Goal: Task Accomplishment & Management: Manage account settings

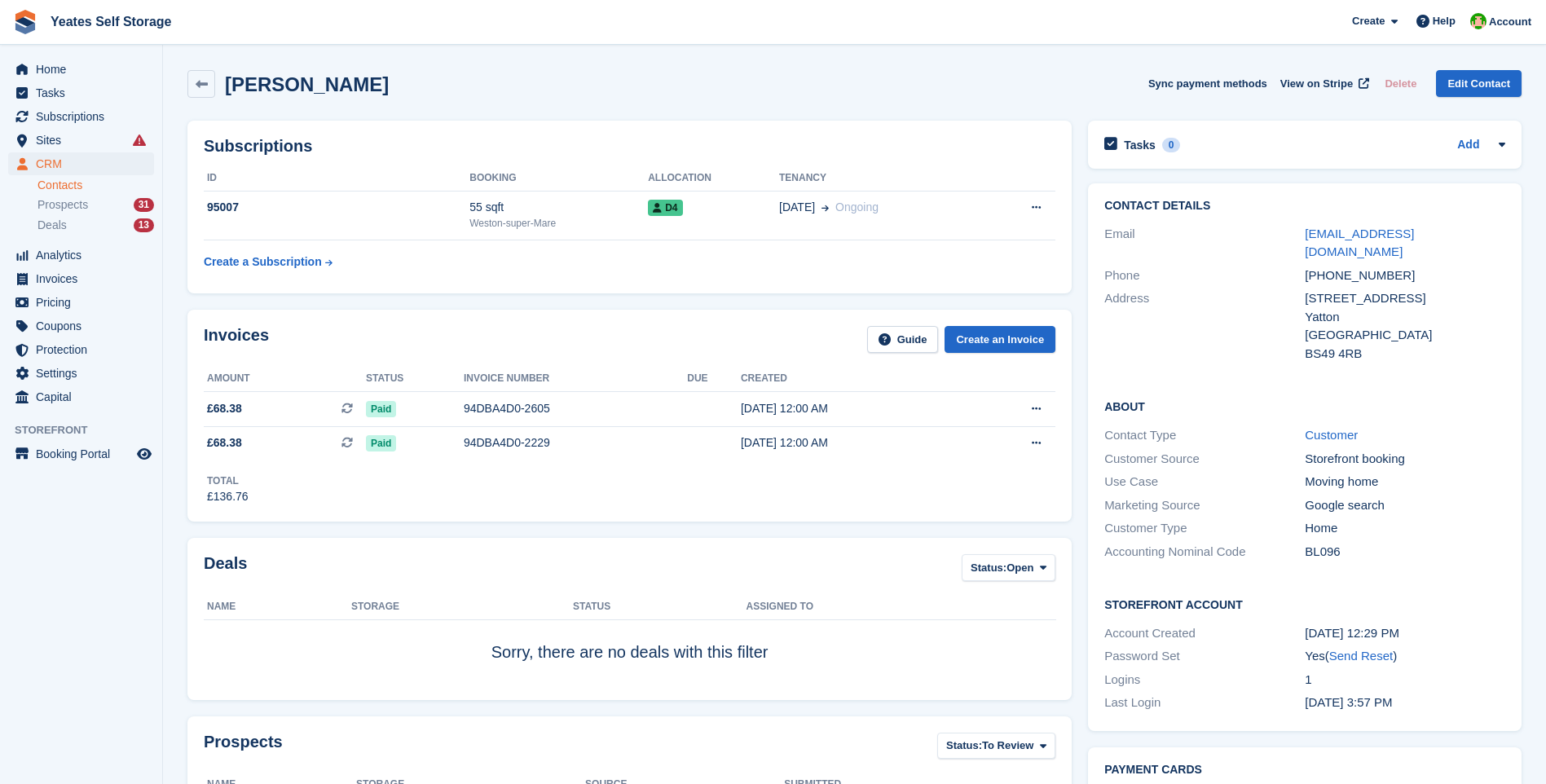
scroll to position [163, 0]
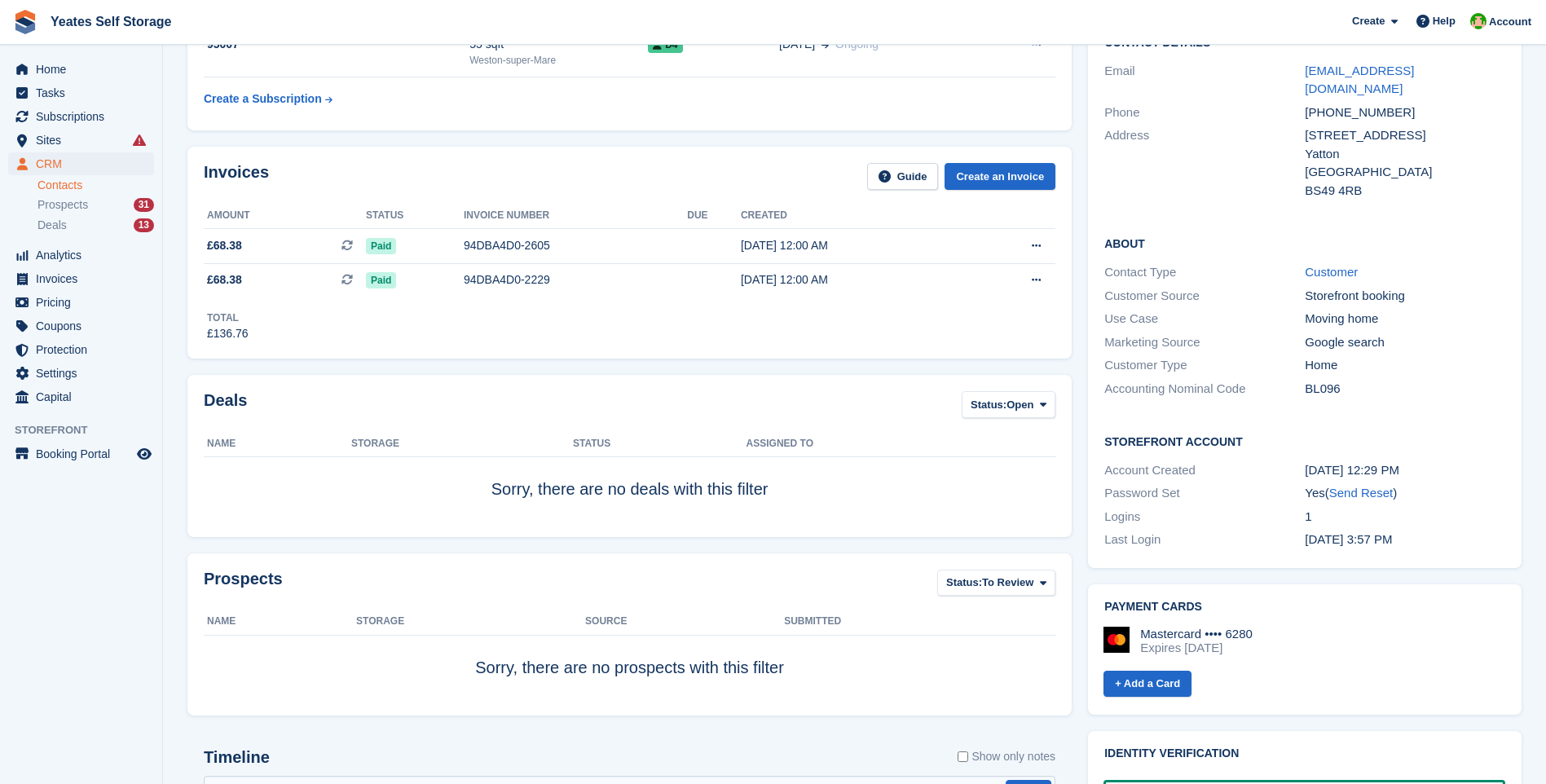
click at [59, 186] on link "Contacts" at bounding box center [96, 185] width 116 height 16
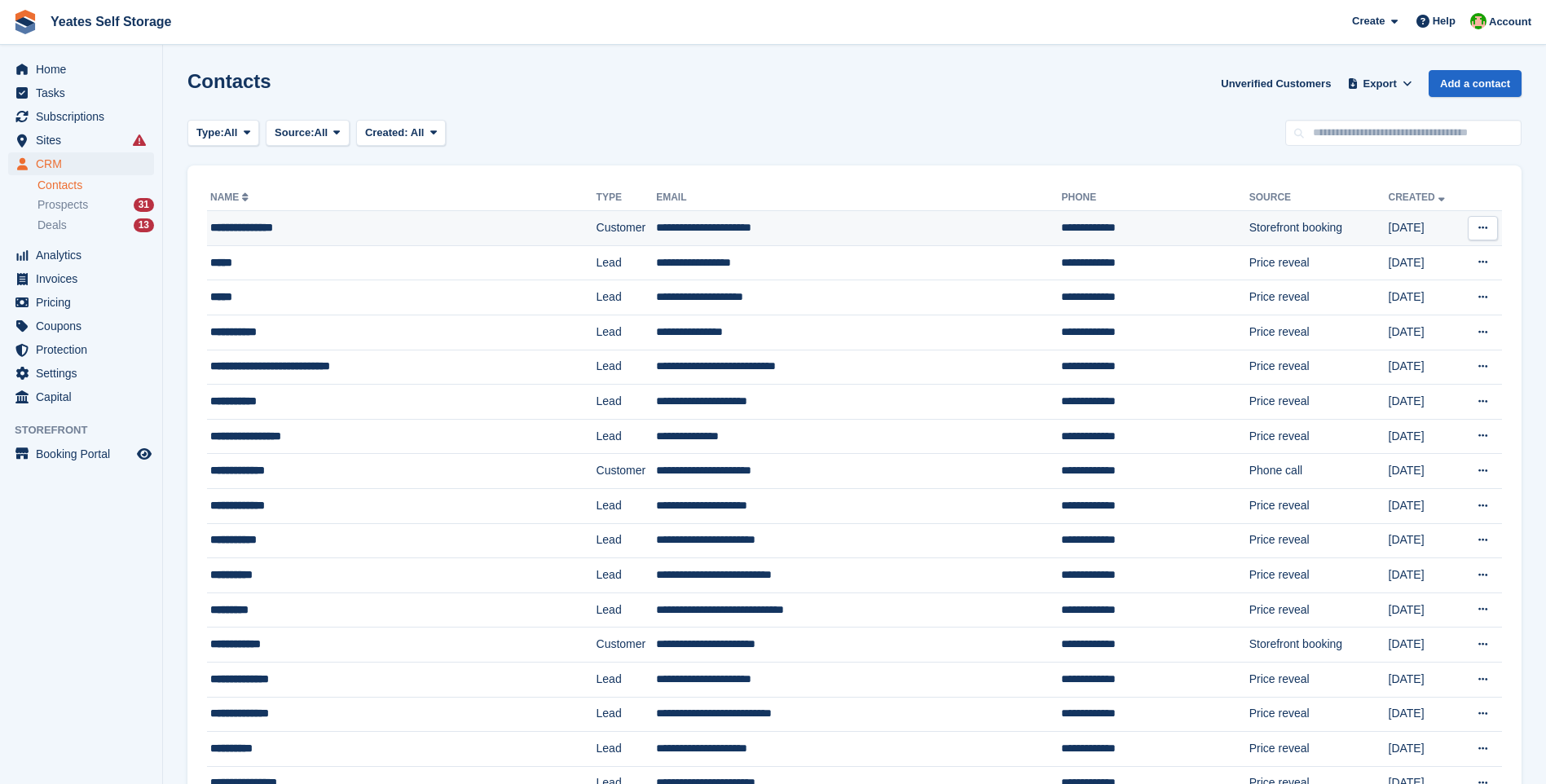
click at [698, 229] on td "**********" at bounding box center [859, 228] width 405 height 35
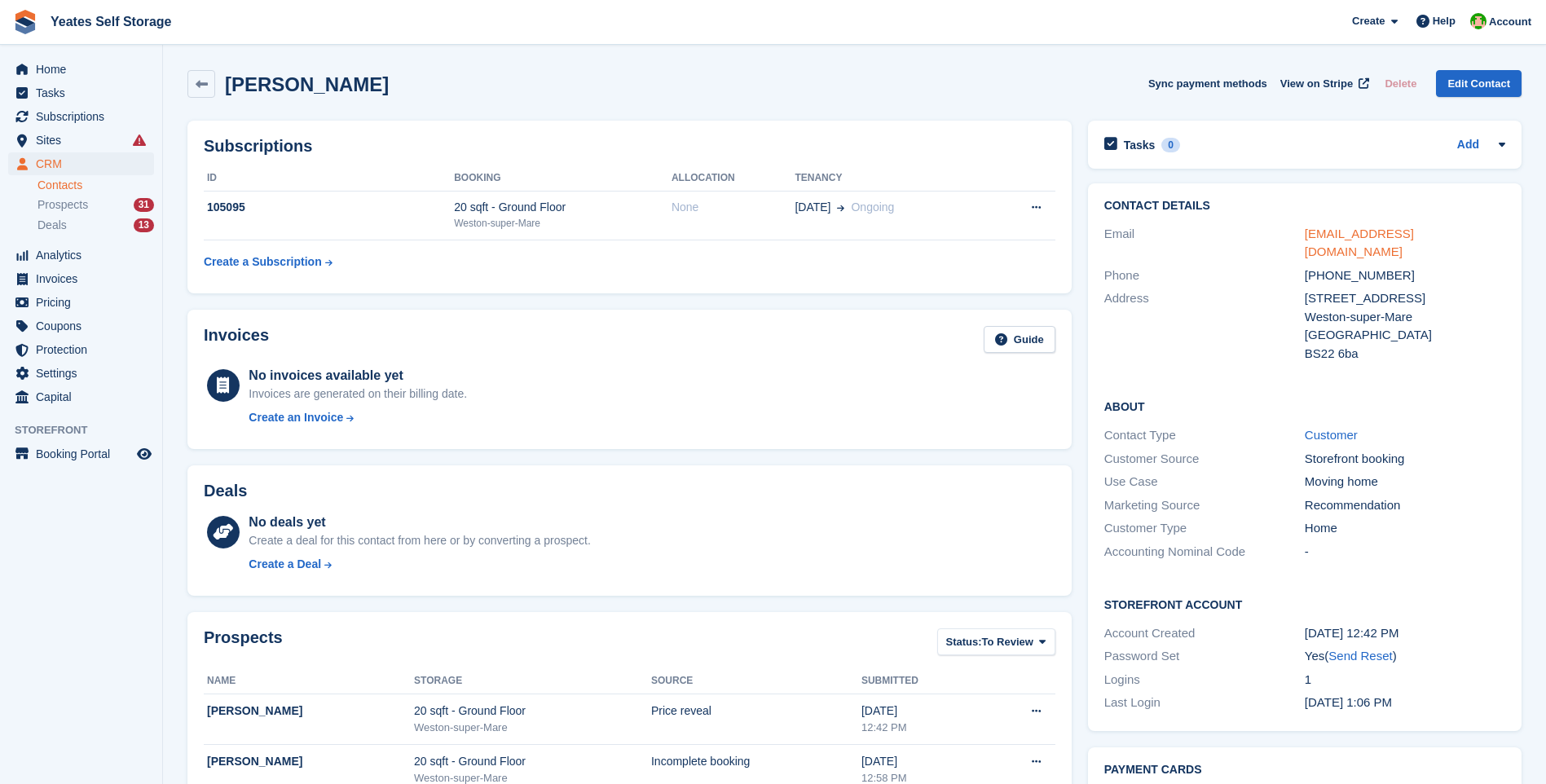
click at [1392, 235] on link "ironwoman1977@gmail.com" at bounding box center [1359, 243] width 109 height 32
click at [52, 71] on span "Home" at bounding box center [85, 69] width 98 height 22
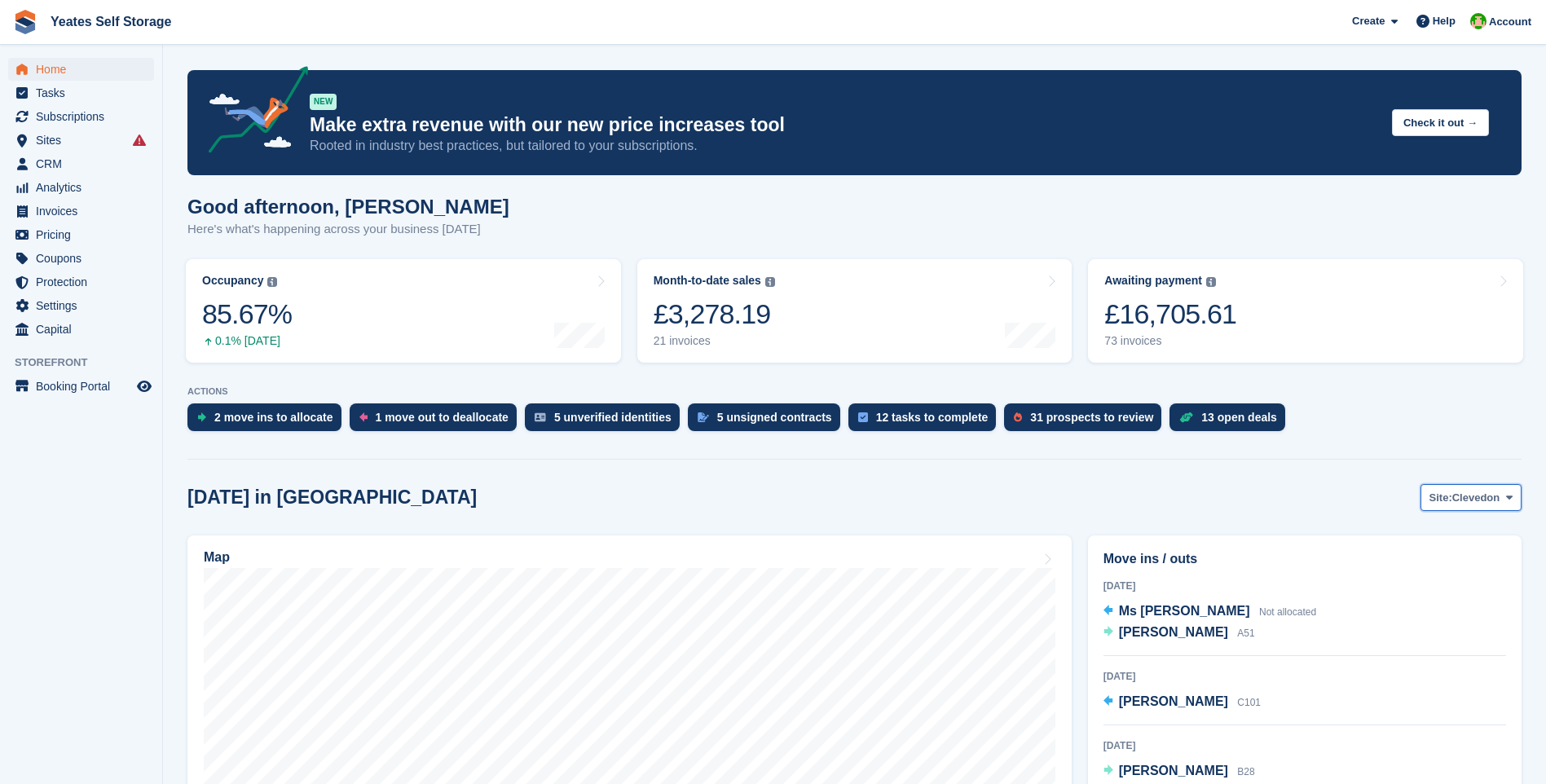
click at [1445, 500] on span "Site:" at bounding box center [1440, 498] width 22 height 17
click at [1419, 573] on link "Weston-super-Mare" at bounding box center [1443, 565] width 142 height 29
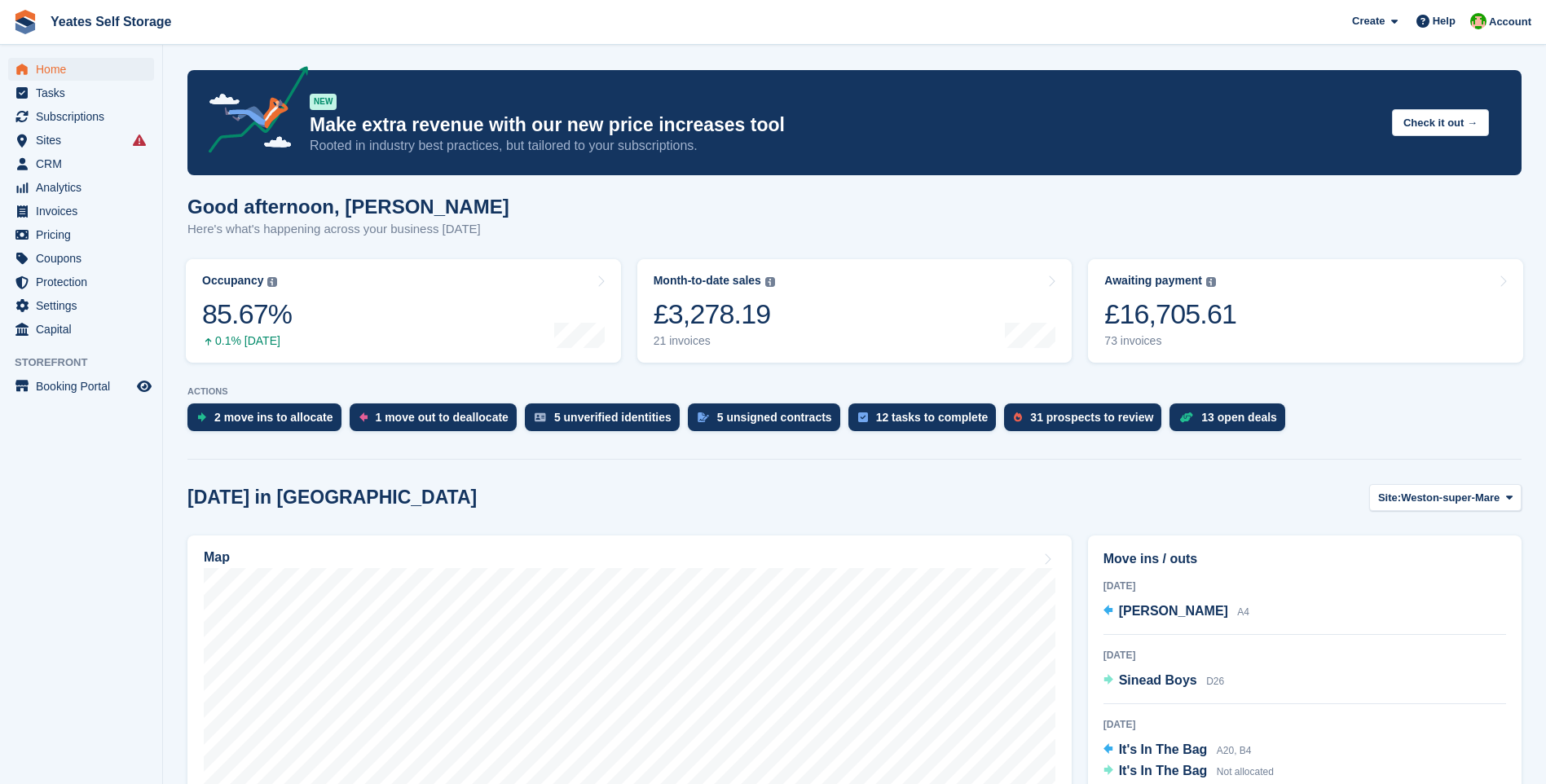
scroll to position [163, 0]
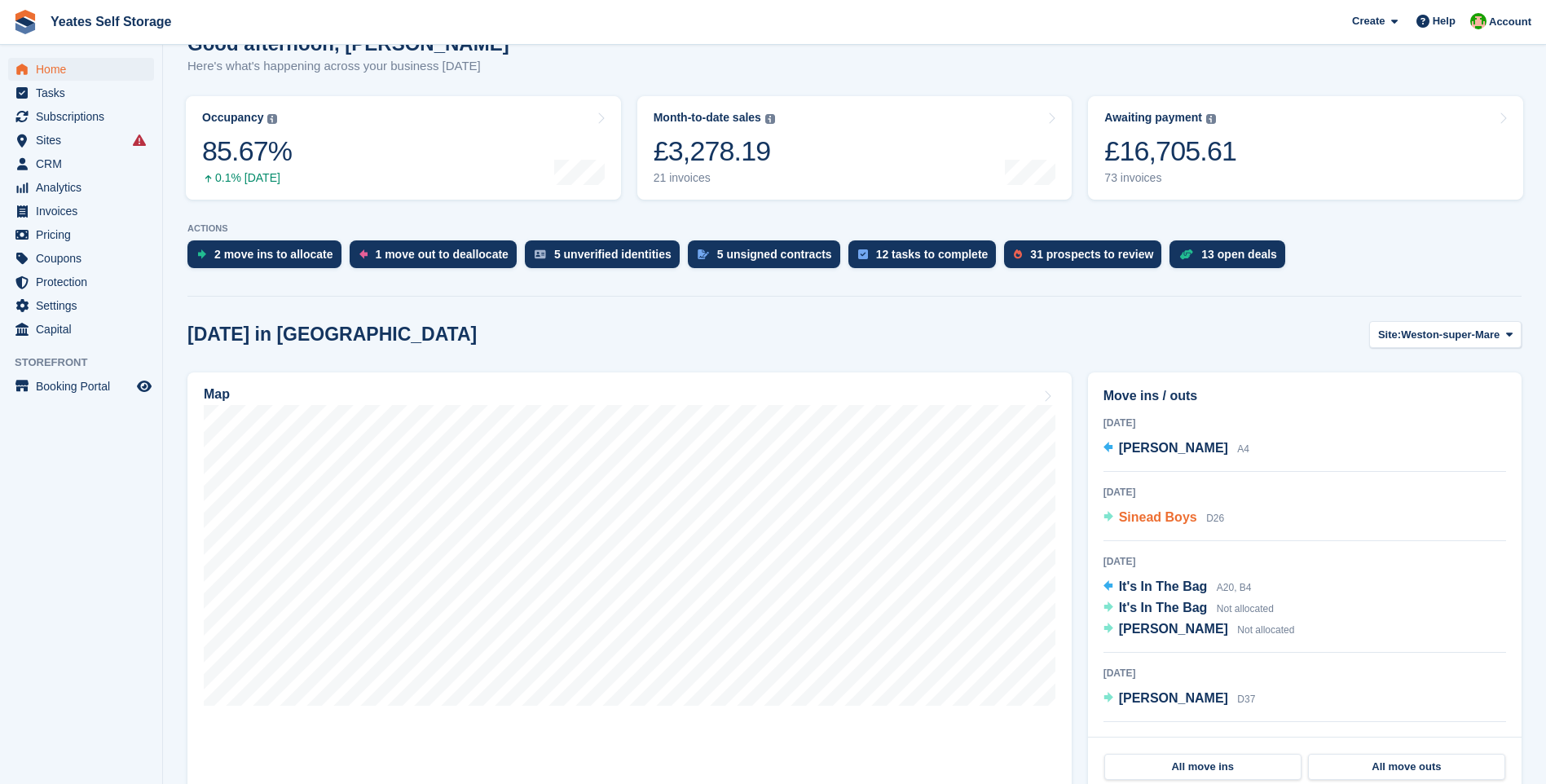
click at [1140, 515] on span "Sinead Boys" at bounding box center [1158, 517] width 78 height 14
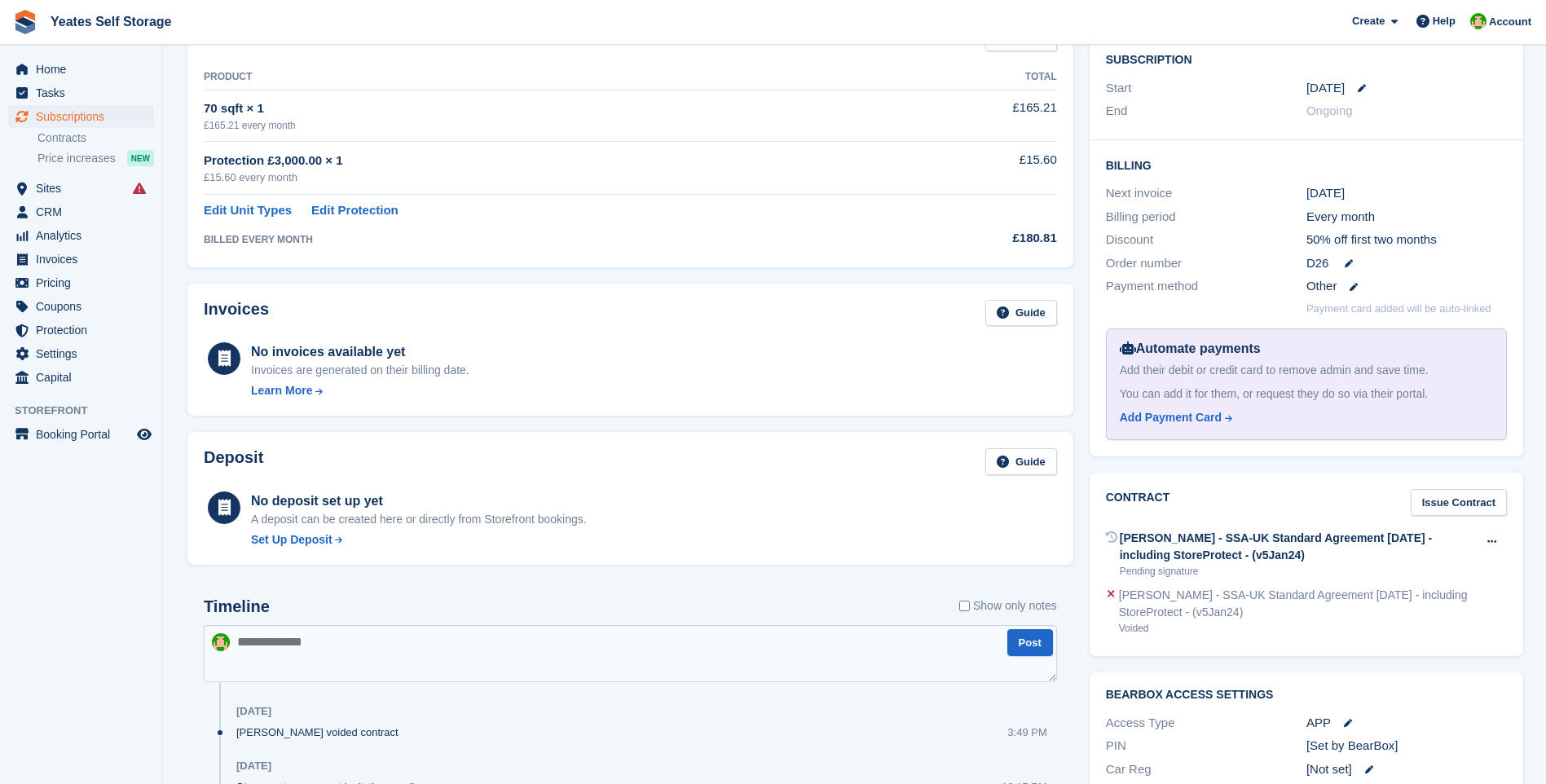
scroll to position [47, 0]
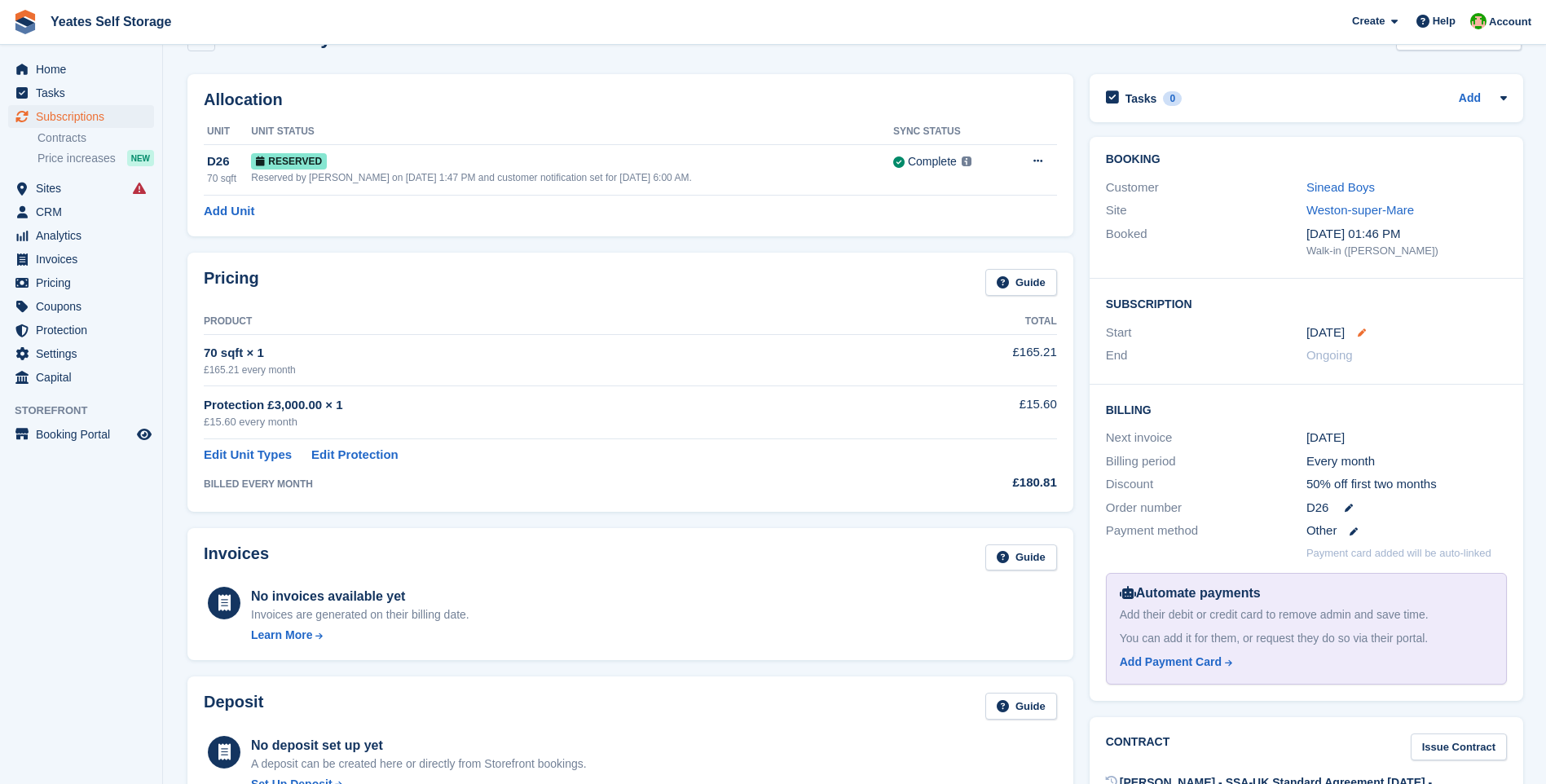
click at [1358, 332] on icon at bounding box center [1362, 332] width 8 height 8
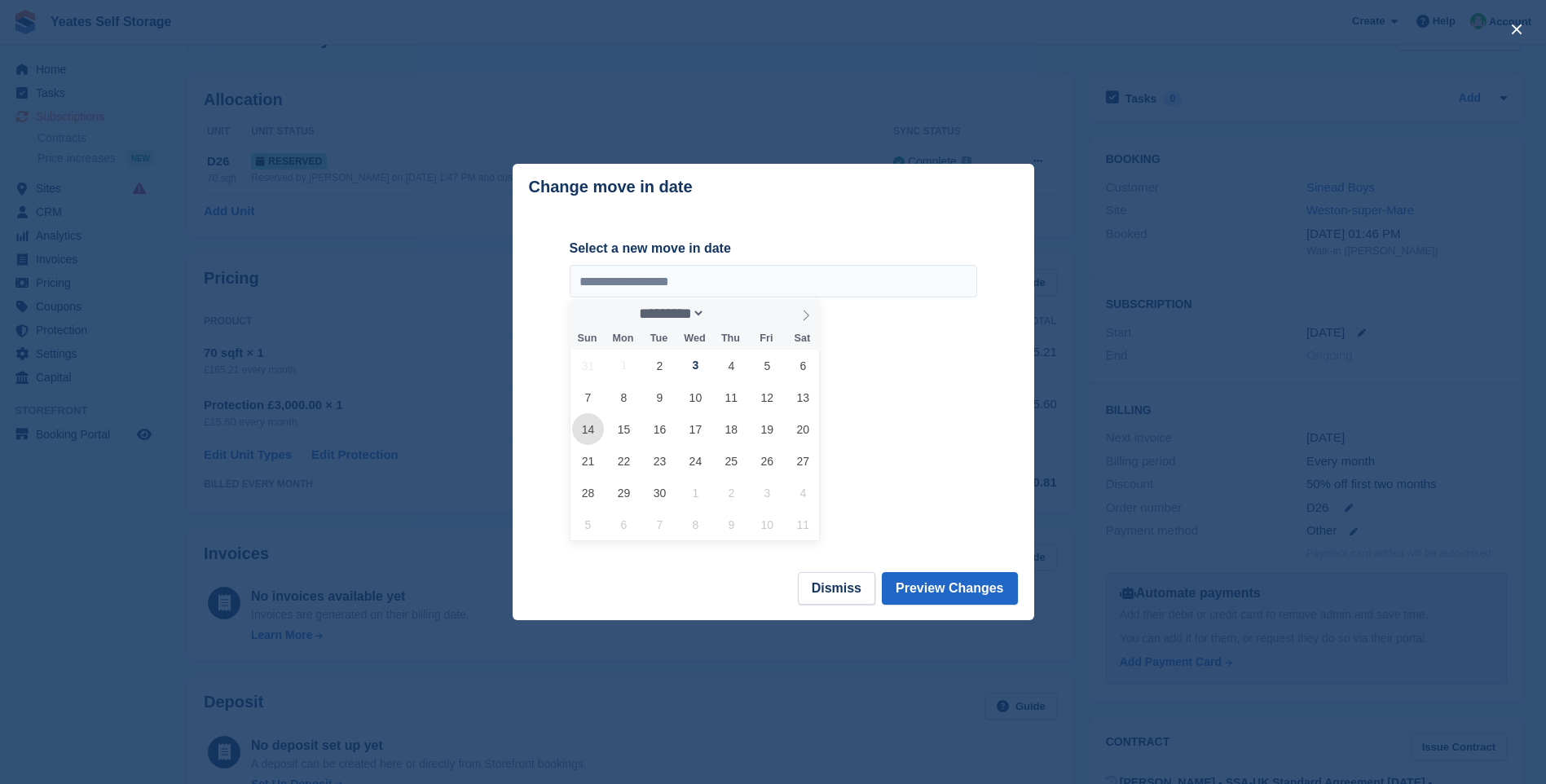
click at [592, 430] on span "14" at bounding box center [588, 429] width 32 height 32
type input "**********"
click at [943, 589] on button "Preview Changes" at bounding box center [950, 588] width 136 height 32
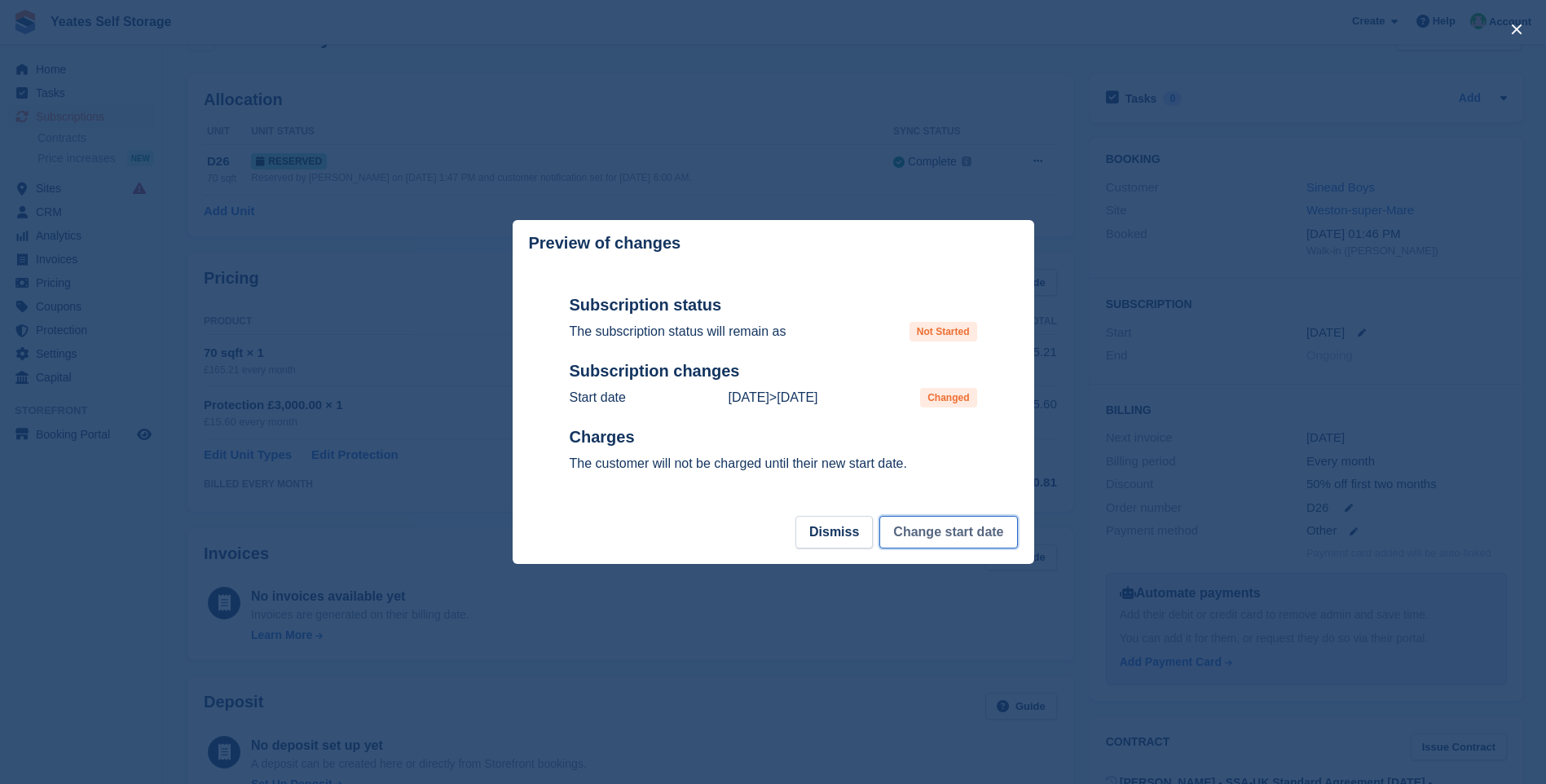
click at [946, 536] on button "Change start date" at bounding box center [949, 532] width 138 height 32
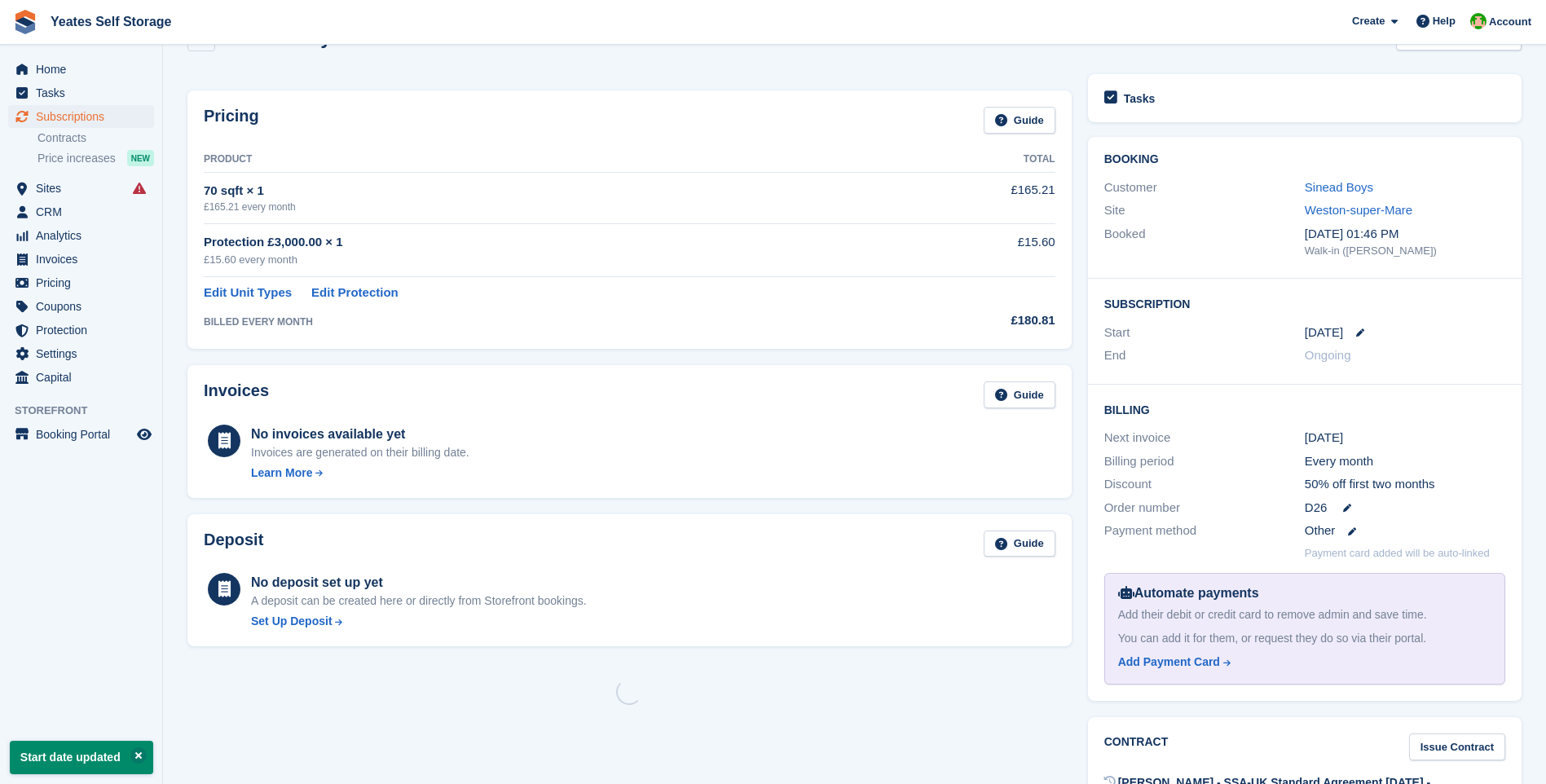
scroll to position [0, 0]
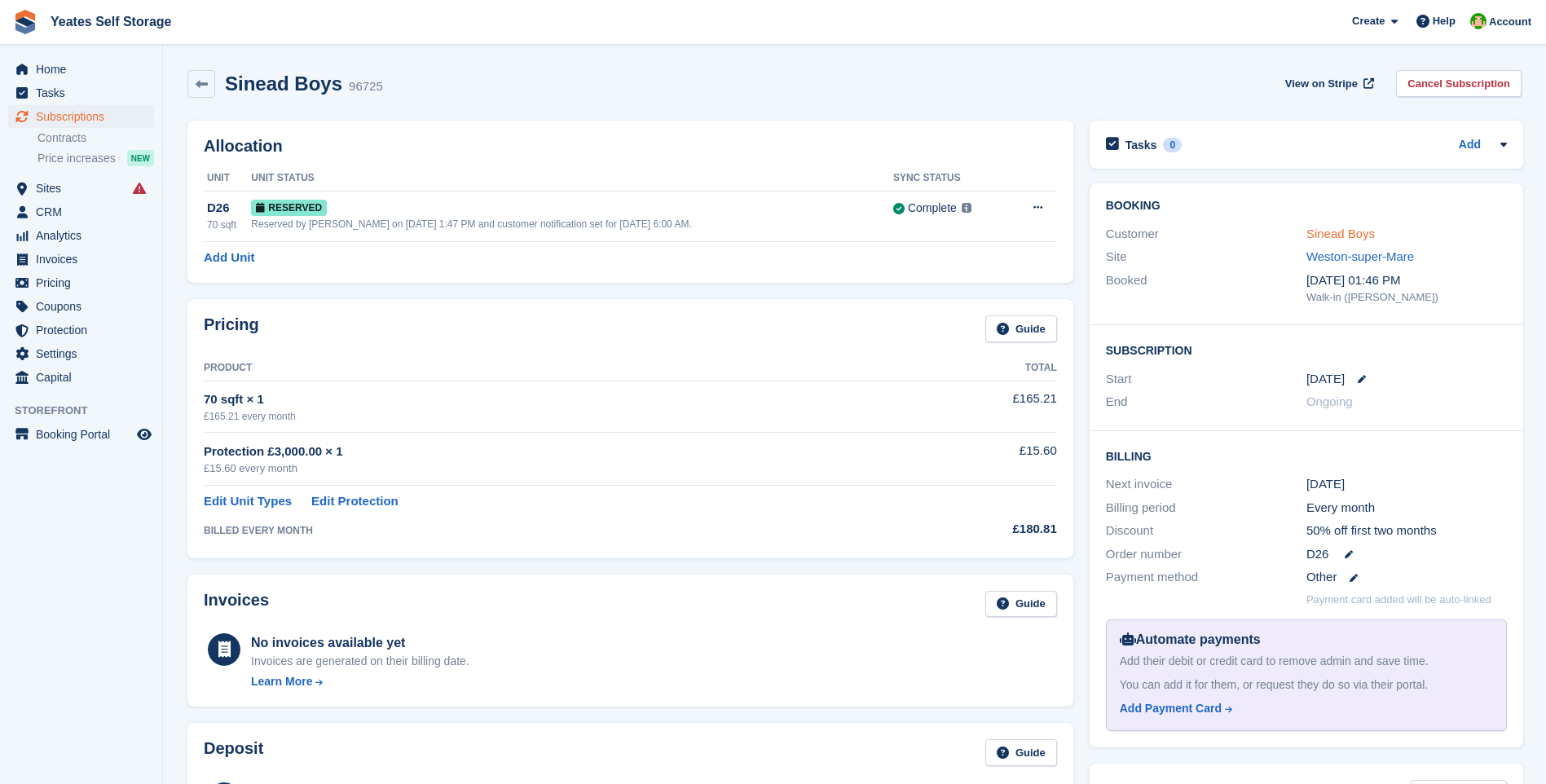
click at [1341, 238] on link "Sinead Boys" at bounding box center [1341, 233] width 68 height 14
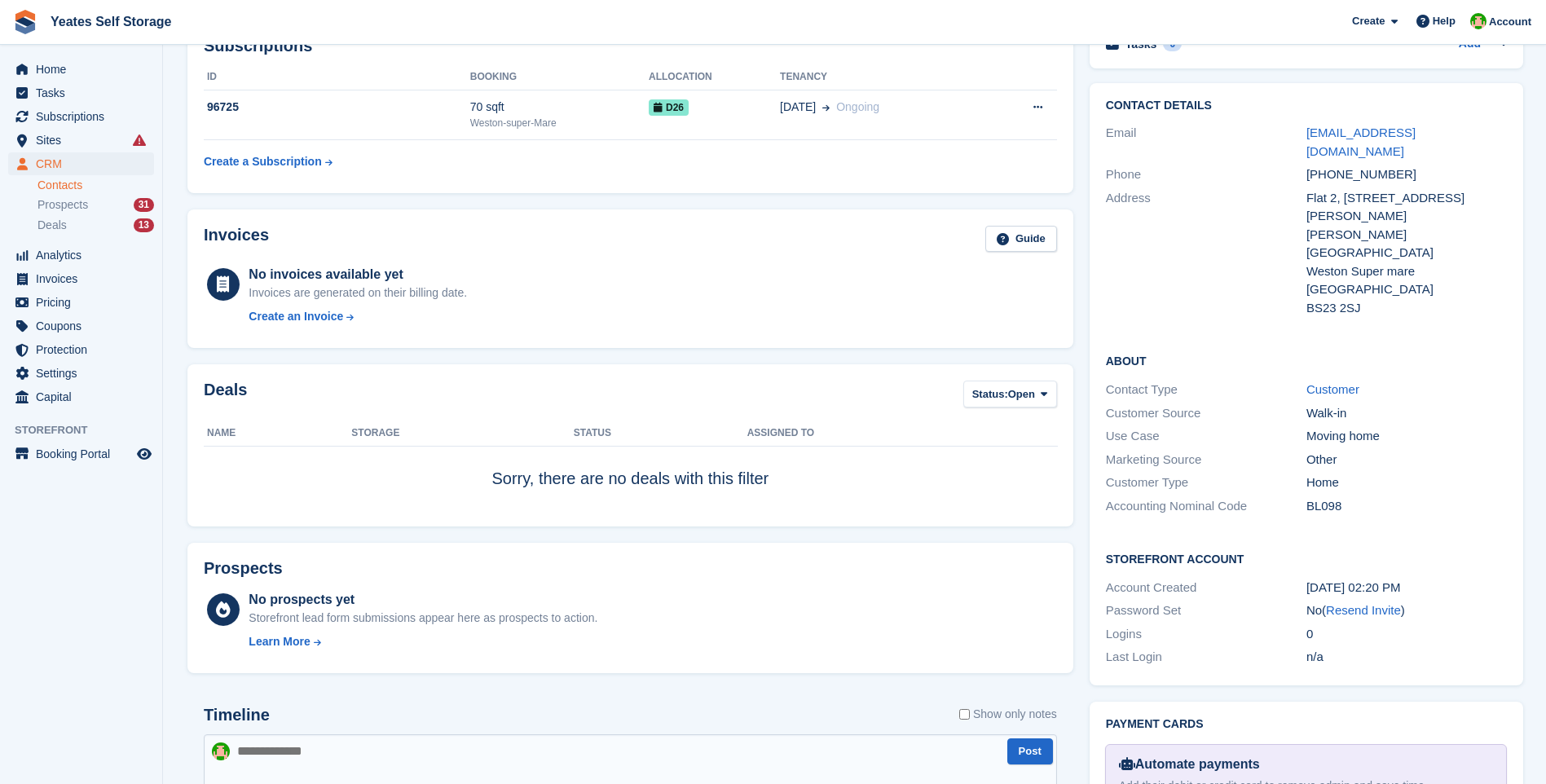
scroll to position [408, 0]
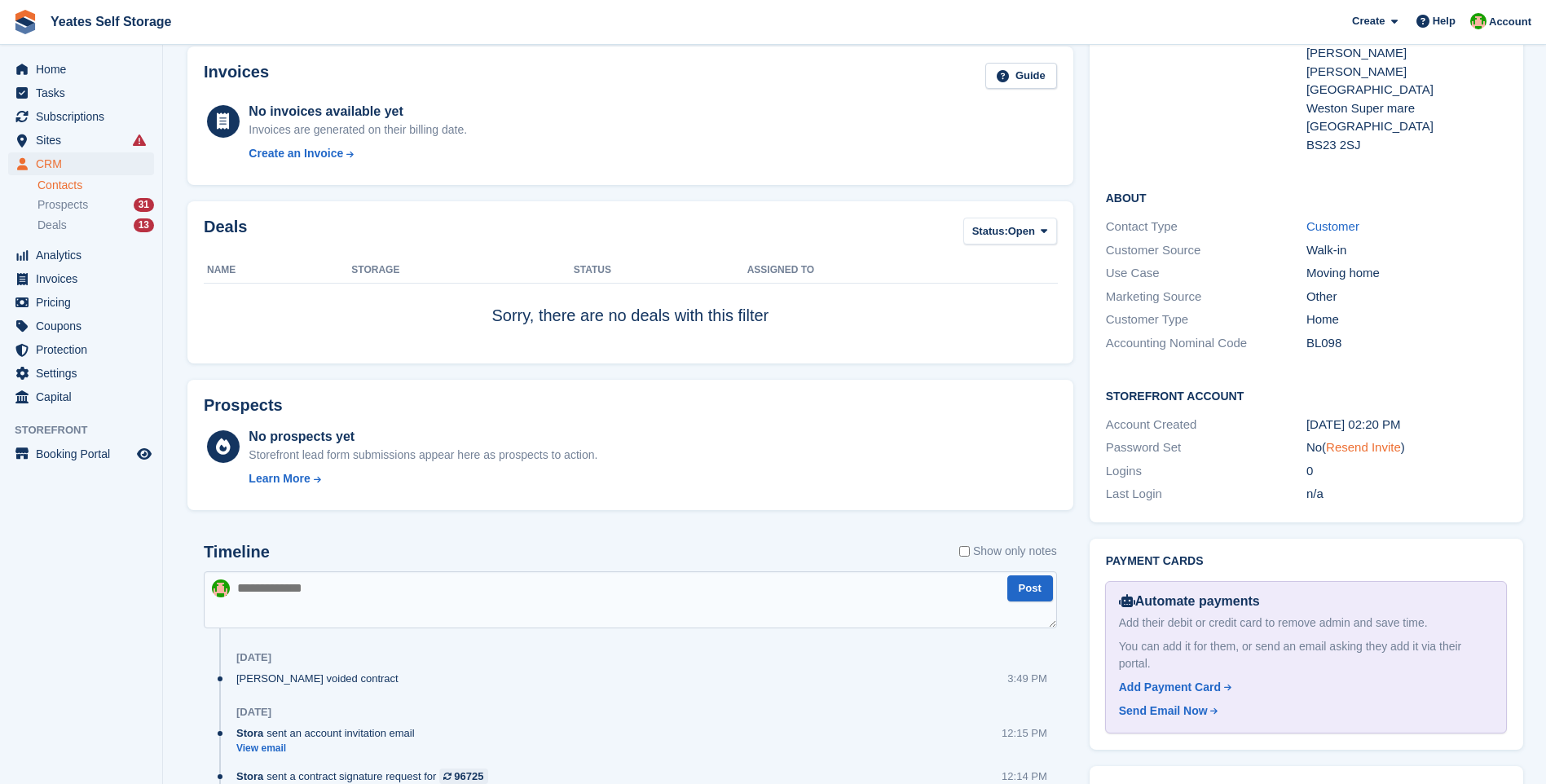
click at [1364, 440] on link "Resend Invite" at bounding box center [1363, 447] width 75 height 14
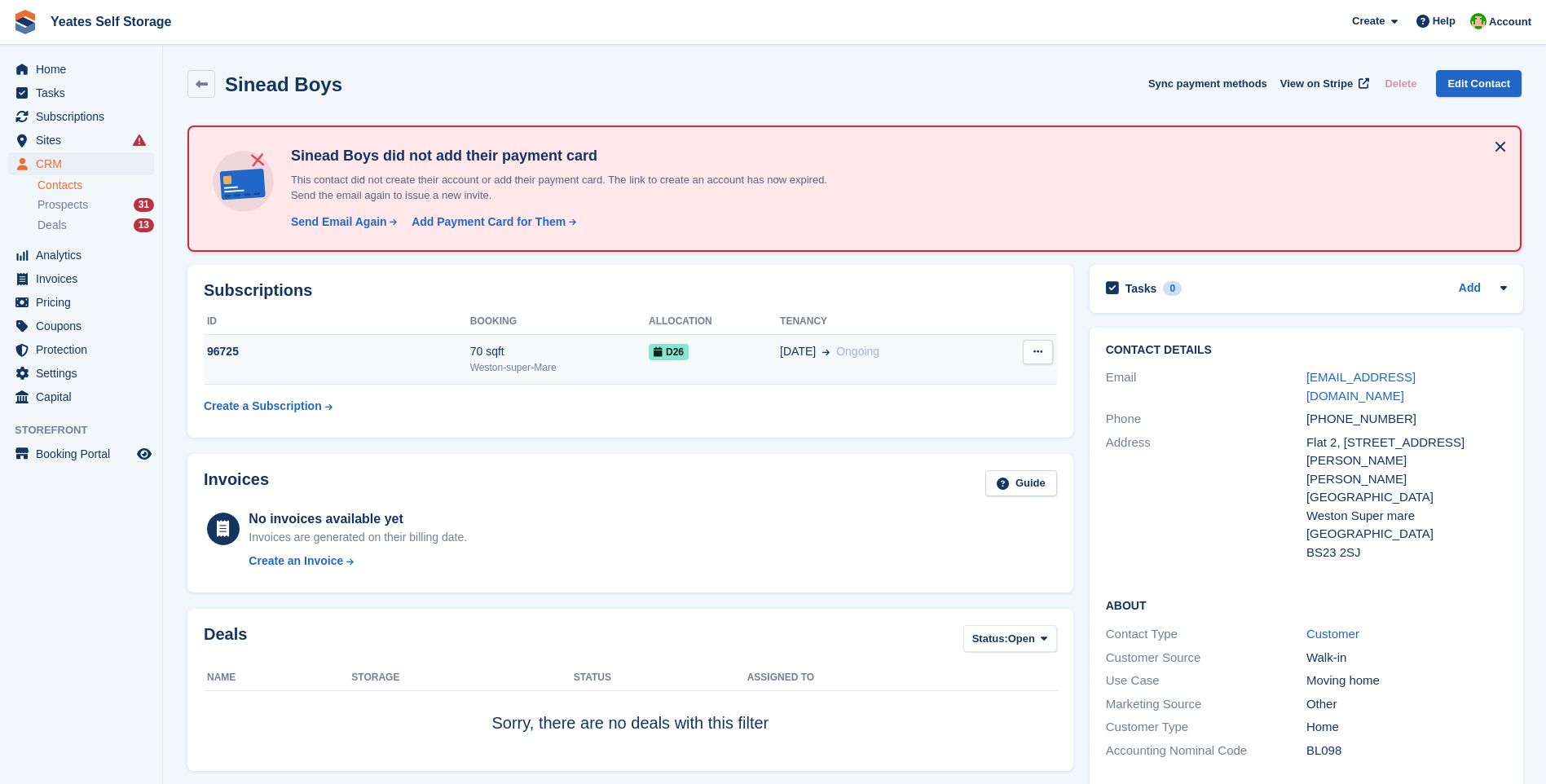
click at [483, 372] on div "Weston-super-Mare" at bounding box center [559, 368] width 179 height 15
